Goal: Entertainment & Leisure: Consume media (video, audio)

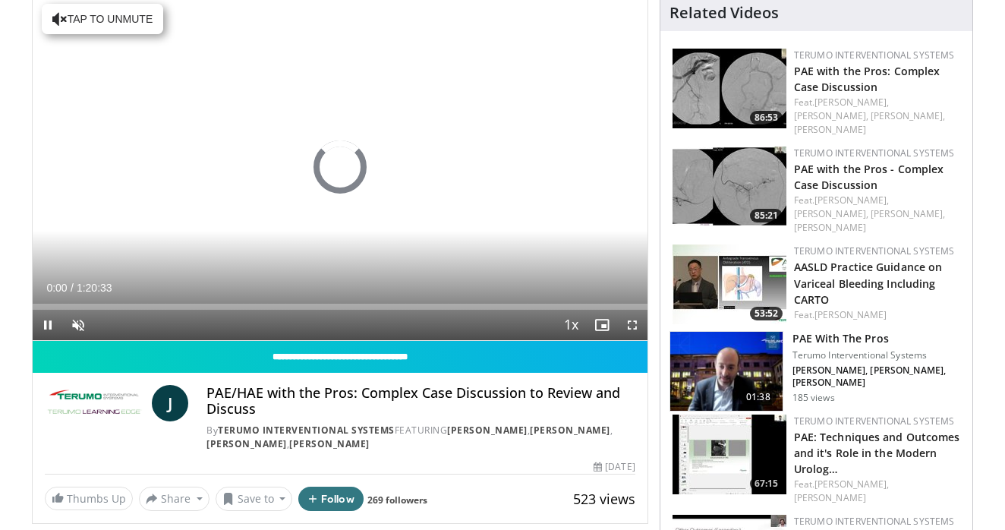
scroll to position [143, 0]
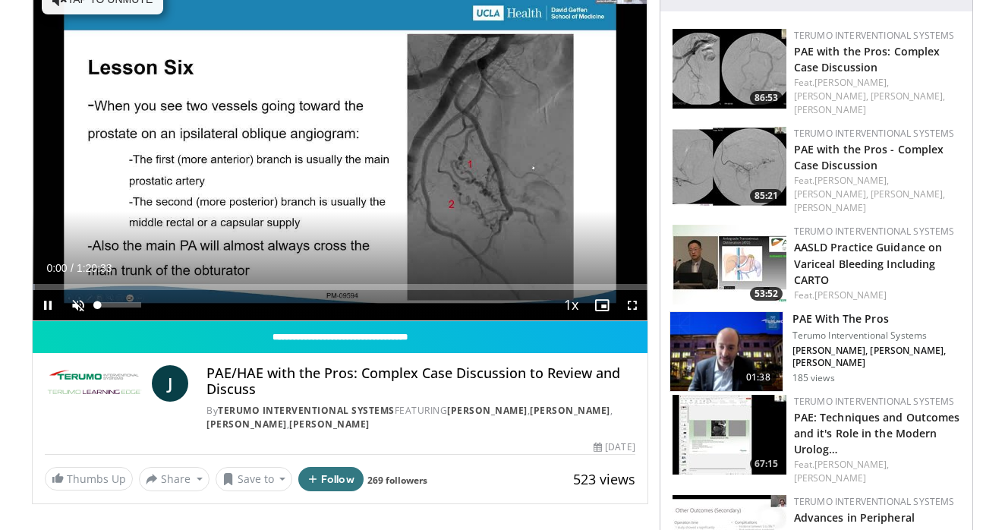
click at [74, 301] on span "Video Player" at bounding box center [78, 305] width 30 height 30
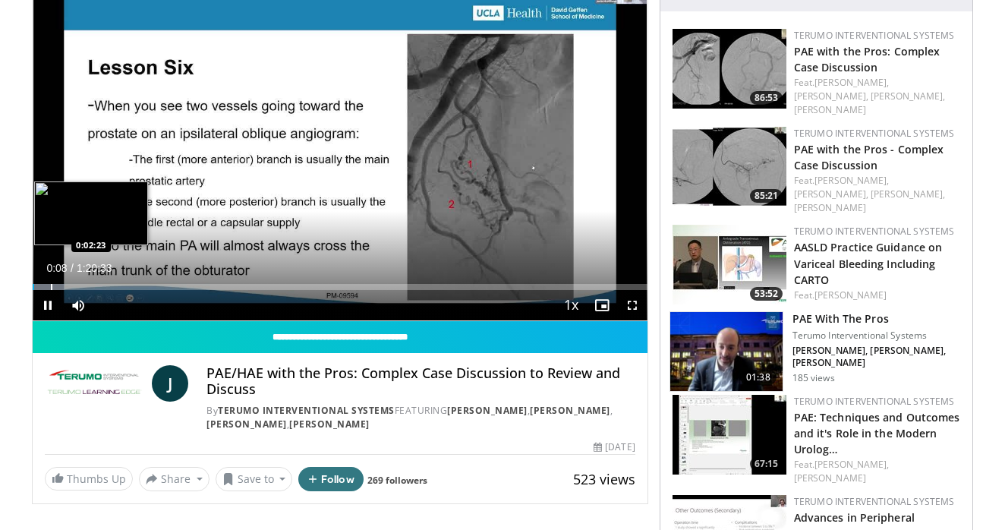
click at [51, 285] on div "Progress Bar" at bounding box center [52, 287] width 2 height 6
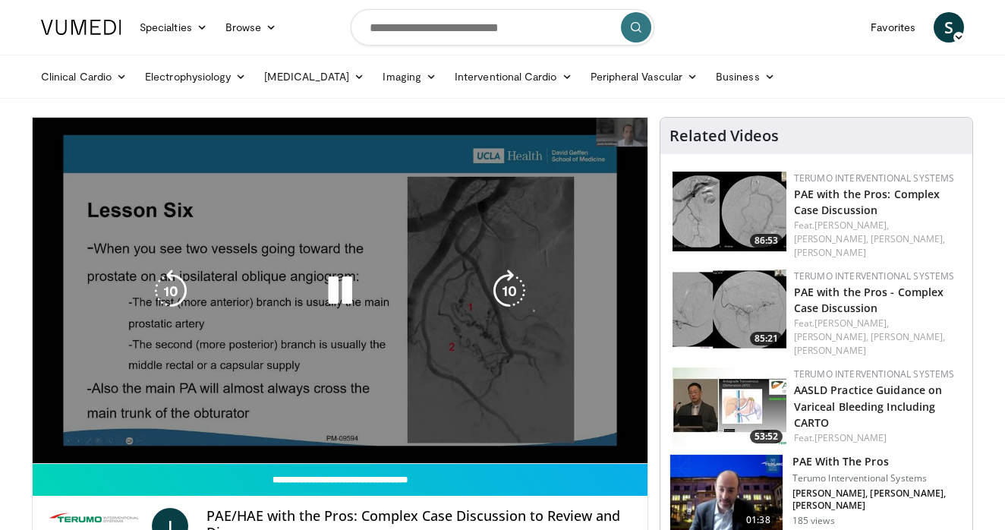
scroll to position [0, 0]
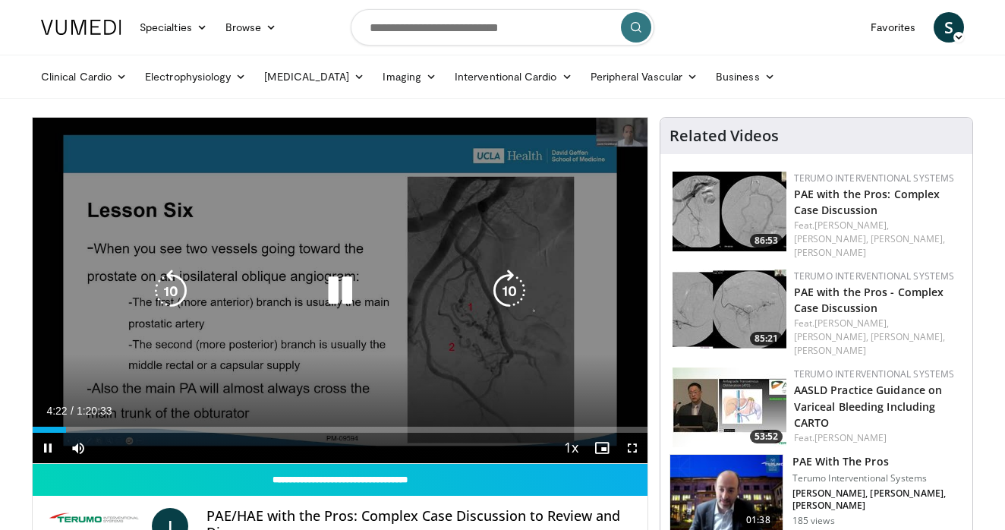
click at [153, 341] on div "10 seconds Tap to unmute" at bounding box center [340, 290] width 615 height 345
click at [336, 291] on icon "Video Player" at bounding box center [340, 290] width 42 height 42
